Goal: Navigation & Orientation: Find specific page/section

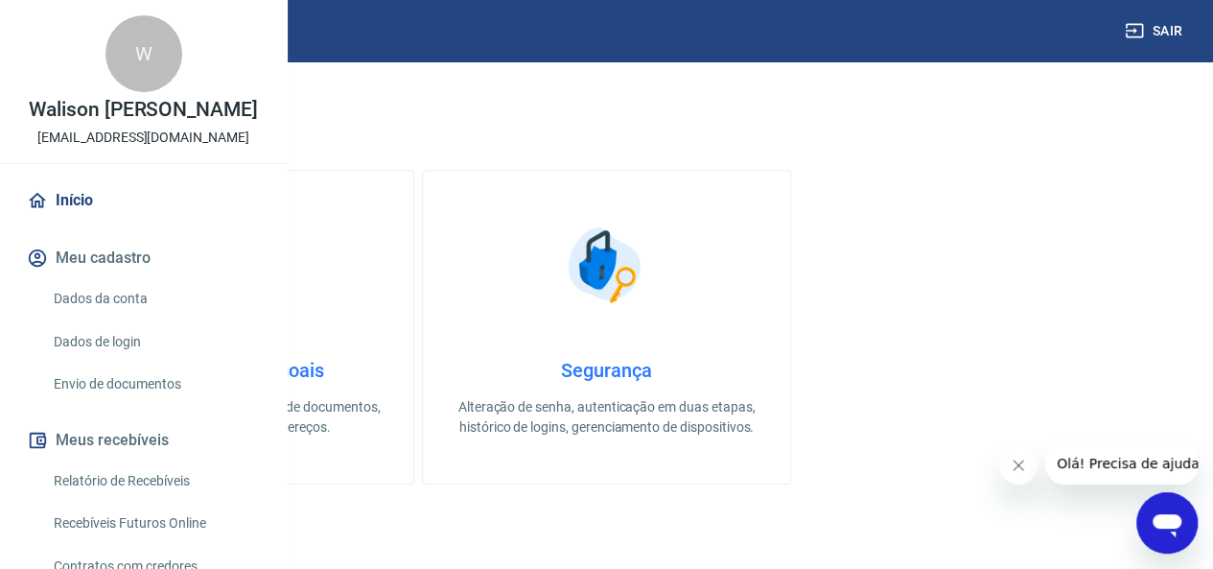
click at [654, 149] on div "Walison Resende de [PERSON_NAME], falta pouco para você começar a vender! Por s…" at bounding box center [606, 355] width 1121 height 1470
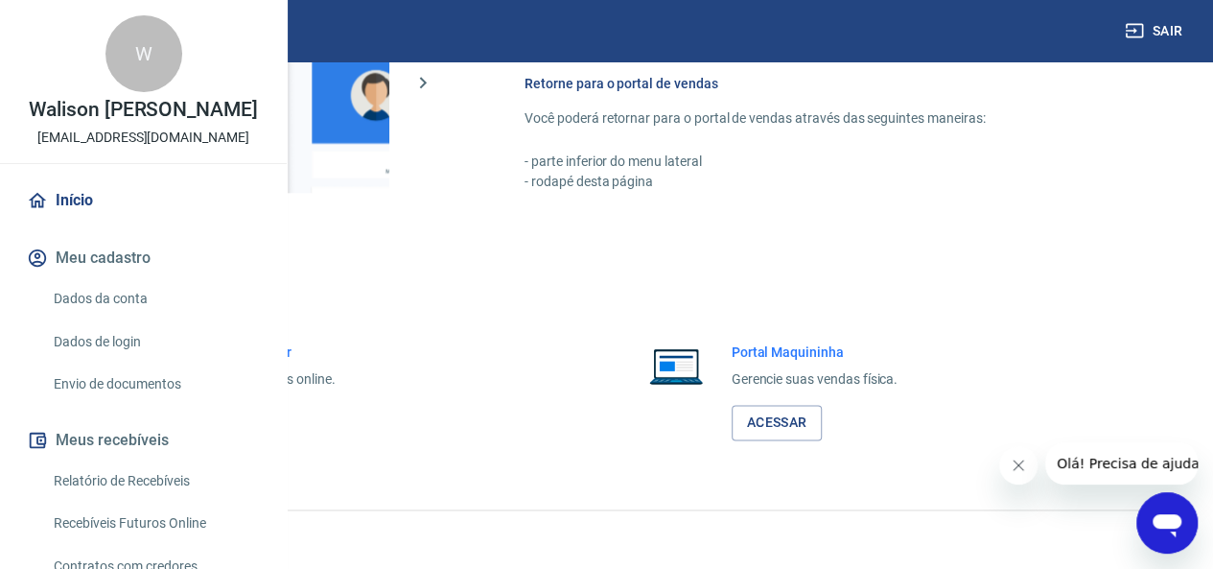
scroll to position [255, 0]
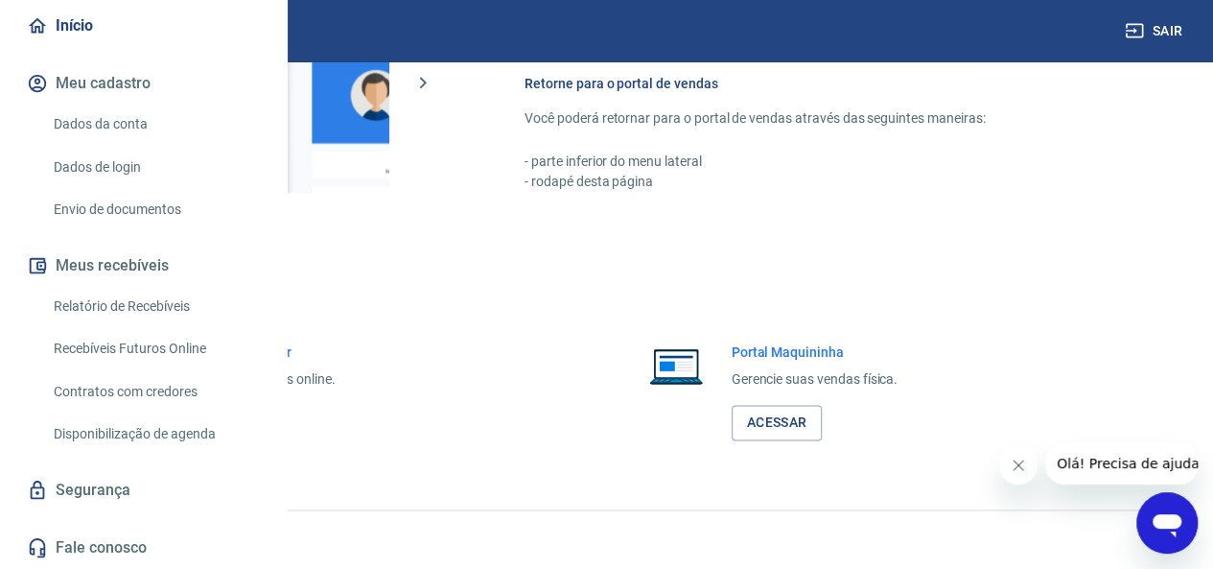
click at [256, 409] on link "Acessar" at bounding box center [210, 422] width 91 height 35
